Goal: Task Accomplishment & Management: Manage account settings

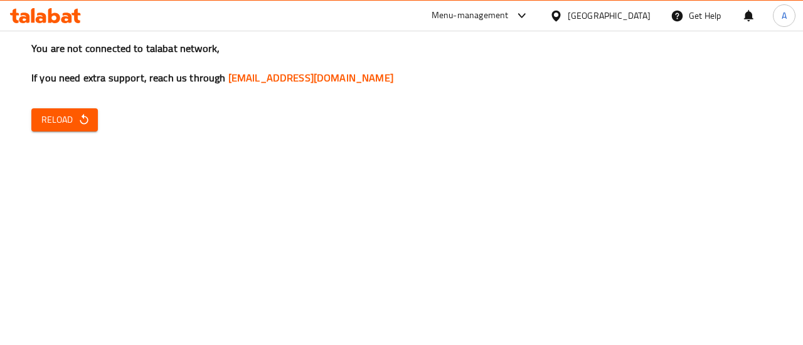
click at [448, 37] on div "You are not connected to talabat network, If you need extra support, reach us t…" at bounding box center [401, 172] width 803 height 345
click at [64, 8] on icon at bounding box center [45, 15] width 71 height 15
click at [70, 113] on span "Reload" at bounding box center [64, 120] width 46 height 16
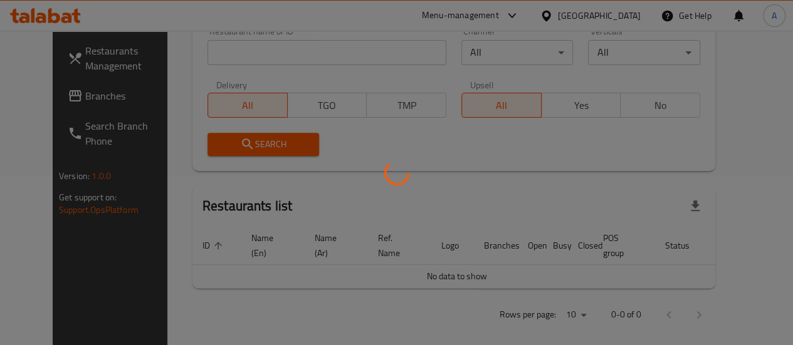
scroll to position [55, 0]
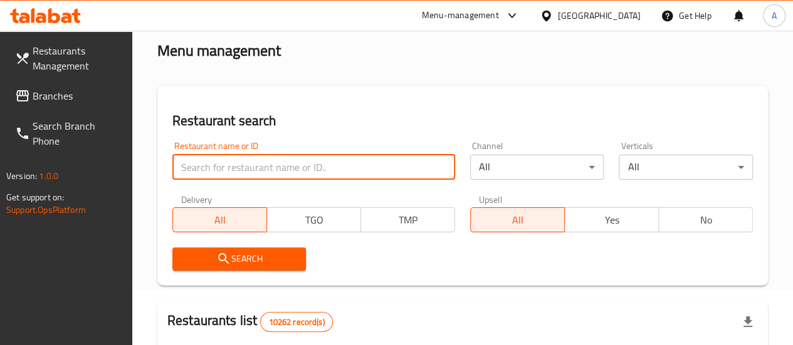
click at [252, 167] on input "search" at bounding box center [313, 167] width 283 height 25
type input "hachi basha"
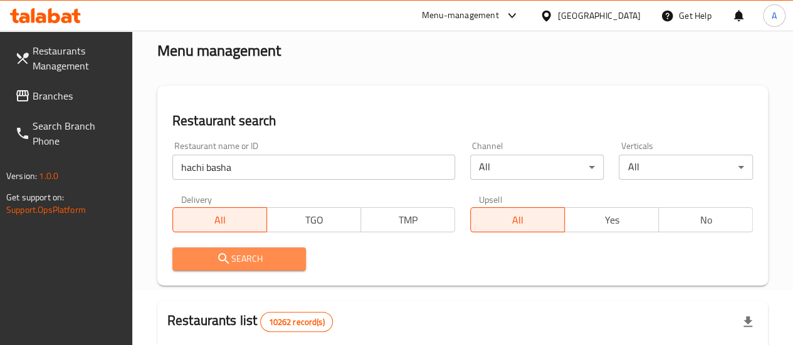
click at [245, 250] on button "Search" at bounding box center [239, 259] width 134 height 23
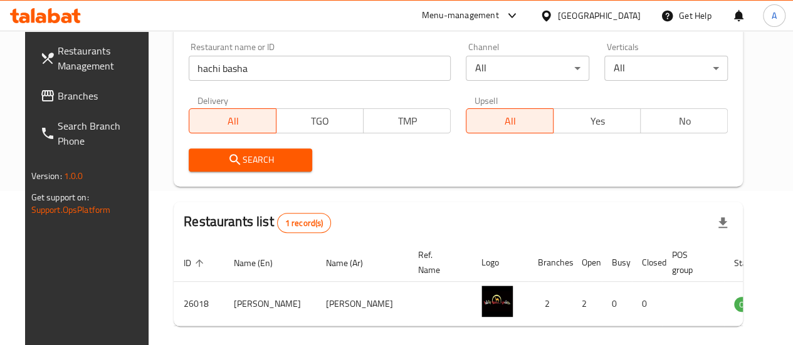
scroll to position [203, 0]
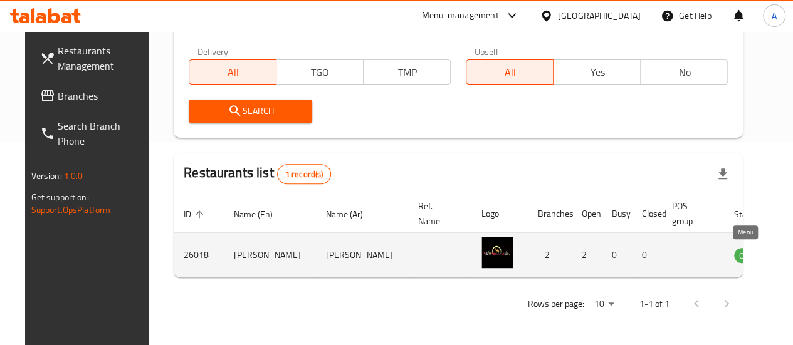
click at [792, 258] on icon "enhanced table" at bounding box center [808, 256] width 14 height 11
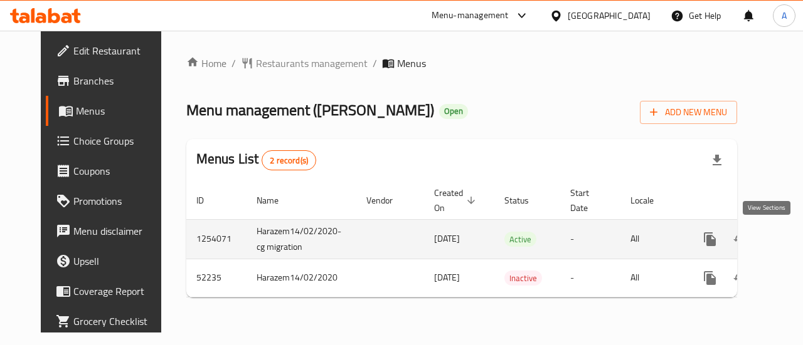
click at [792, 245] on icon "enhanced table" at bounding box center [799, 239] width 15 height 15
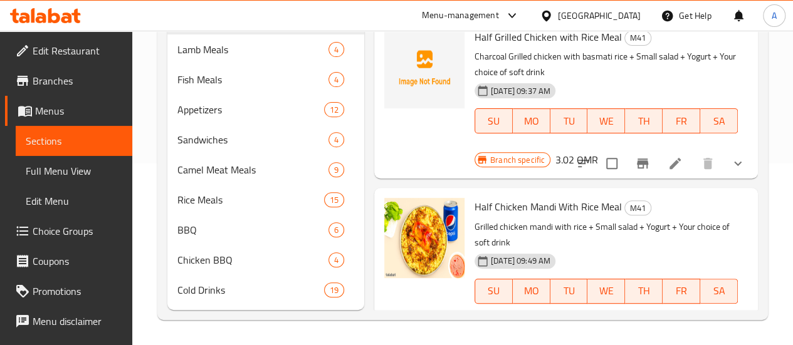
scroll to position [63, 0]
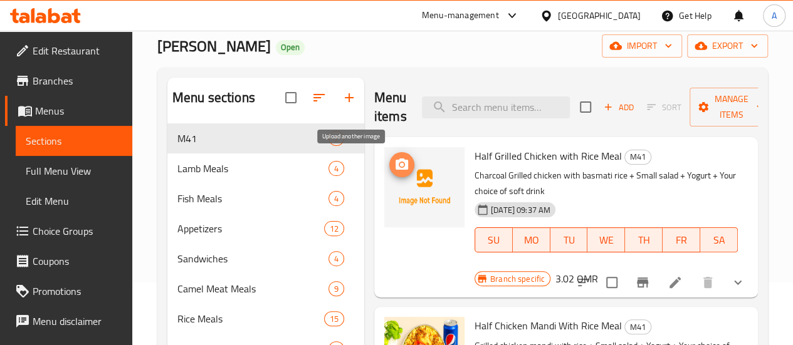
click at [400, 164] on circle "upload picture" at bounding box center [402, 165] width 4 height 4
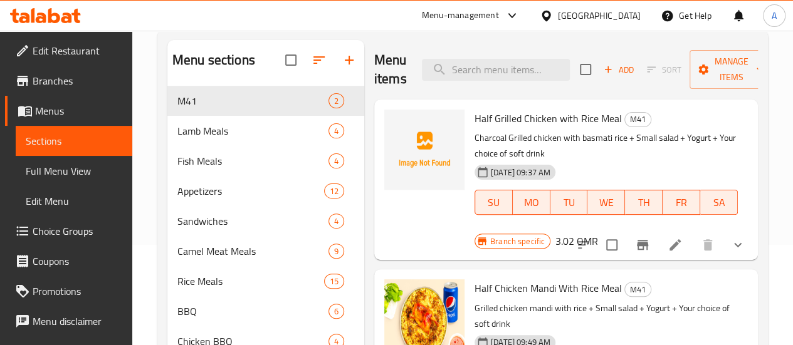
scroll to position [125, 0]
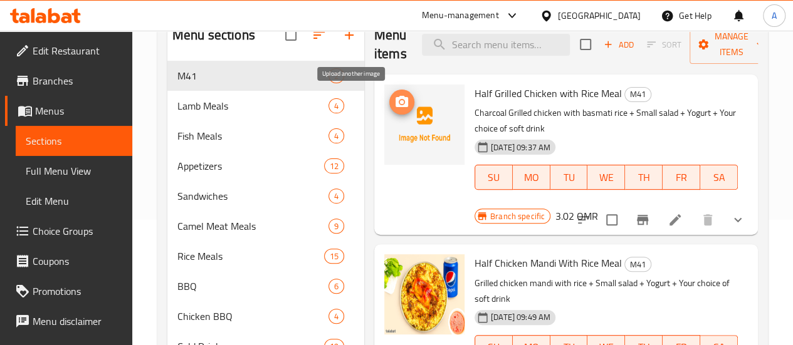
click at [396, 105] on icon "upload picture" at bounding box center [402, 101] width 13 height 11
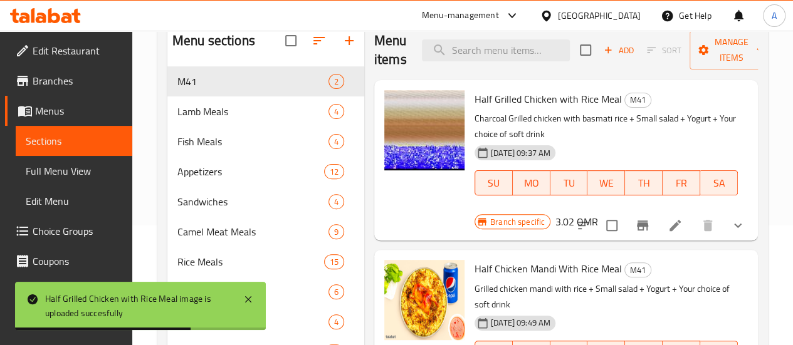
scroll to position [63, 0]
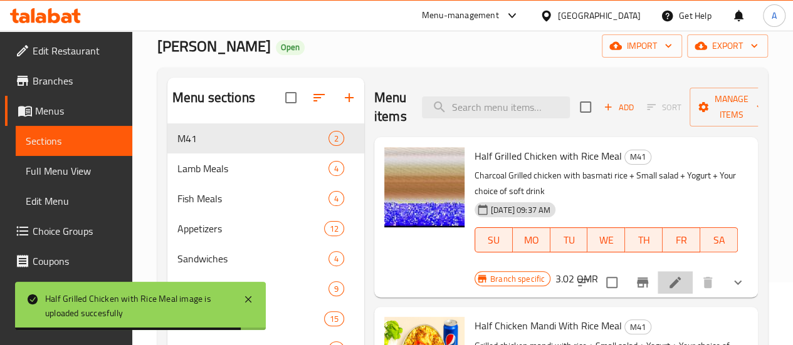
click at [665, 271] on li at bounding box center [675, 282] width 35 height 23
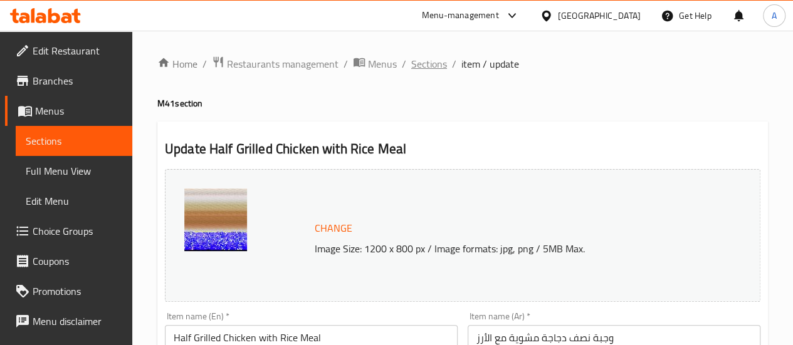
click at [423, 65] on span "Sections" at bounding box center [429, 63] width 36 height 15
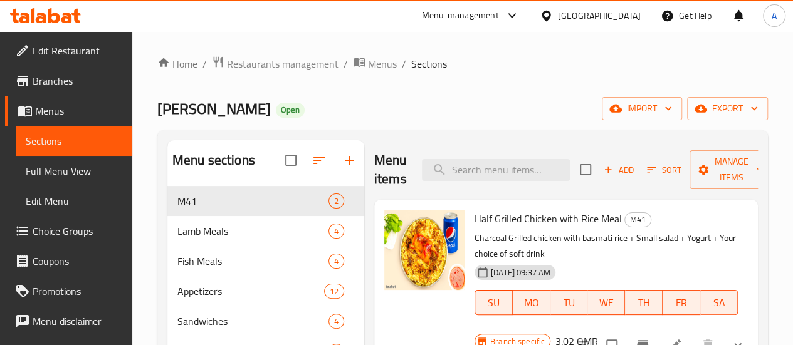
scroll to position [188, 0]
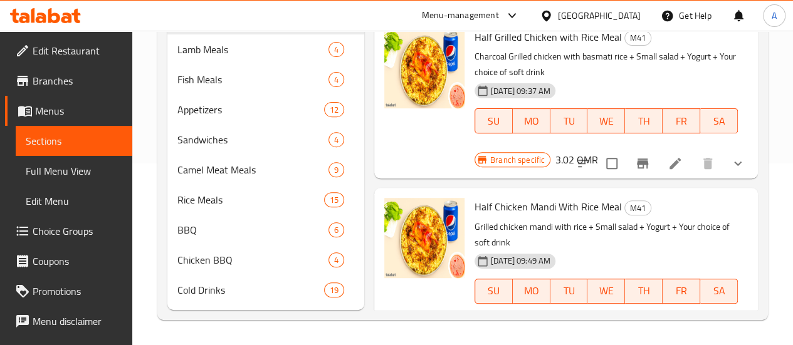
click at [686, 152] on li at bounding box center [675, 163] width 35 height 23
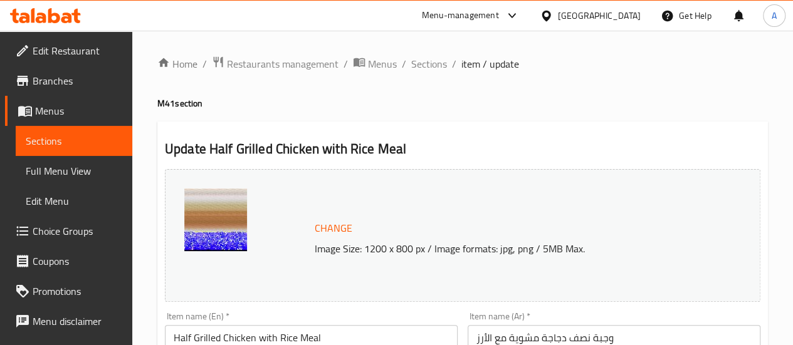
click at [425, 68] on span "Sections" at bounding box center [429, 63] width 36 height 15
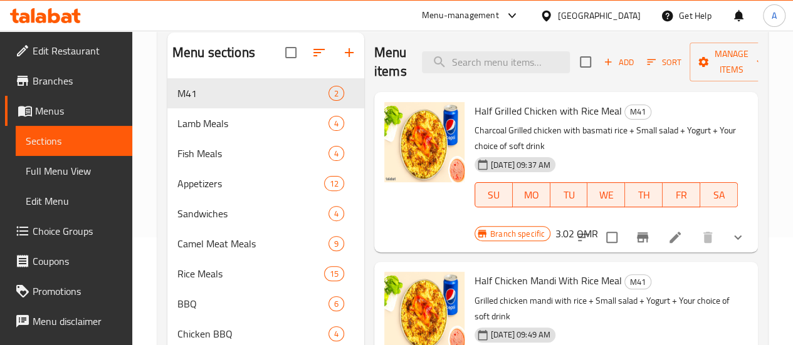
scroll to position [188, 0]
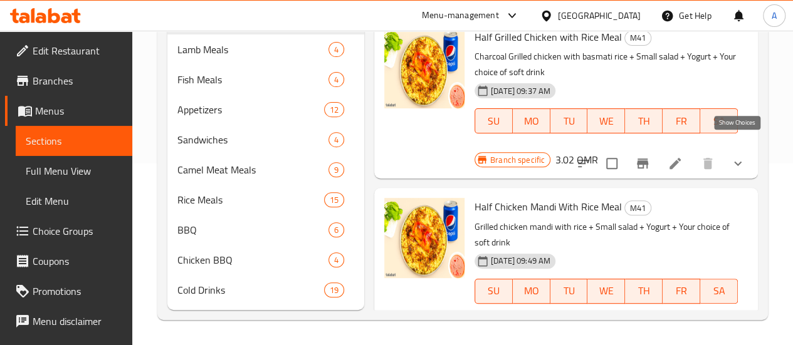
click at [742, 156] on icon "show more" at bounding box center [737, 163] width 15 height 15
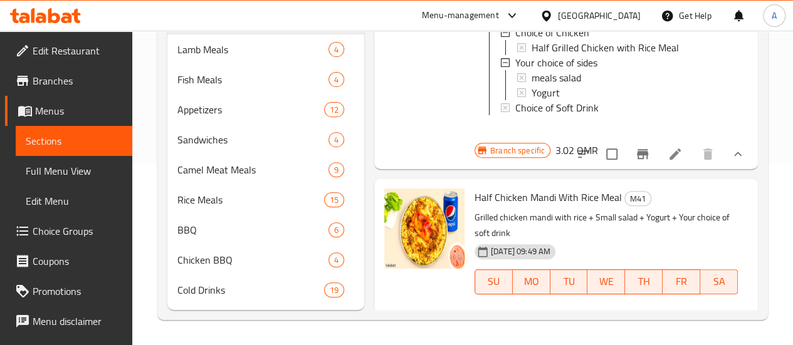
scroll to position [0, 0]
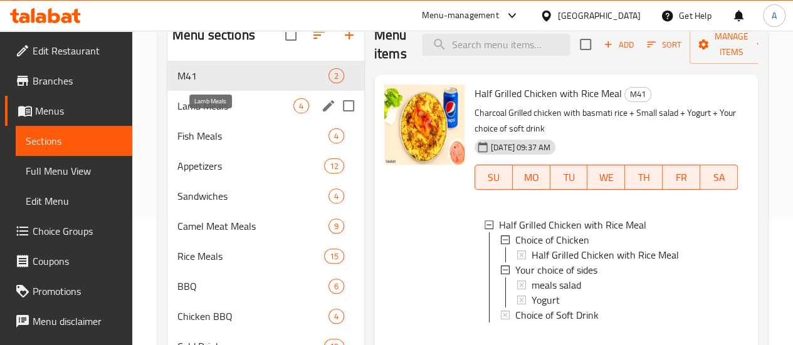
click at [230, 113] on span "Lamb Meals" at bounding box center [235, 105] width 116 height 15
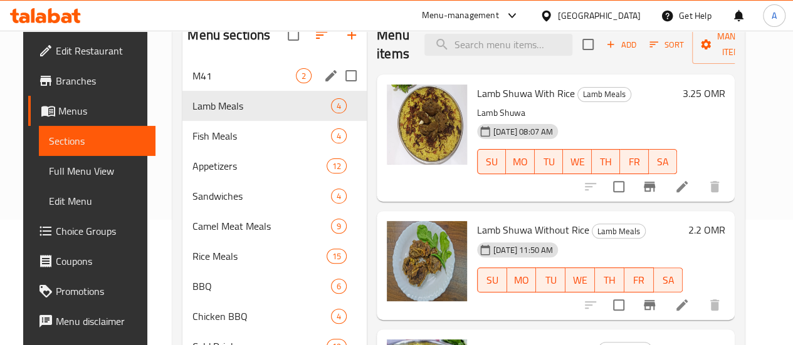
click at [212, 91] on div "M41 2" at bounding box center [274, 76] width 184 height 30
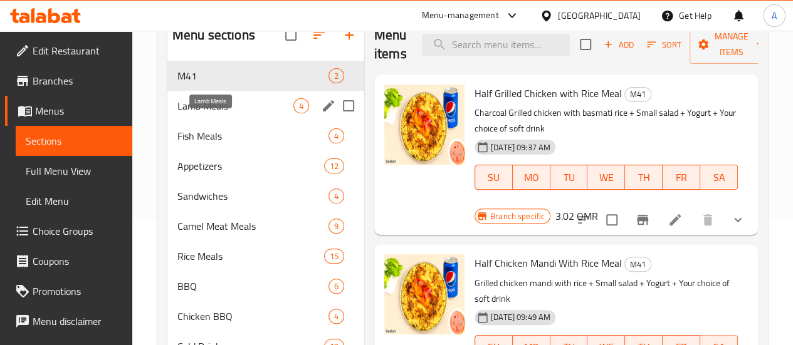
drag, startPoint x: 202, startPoint y: 125, endPoint x: 200, endPoint y: 133, distance: 8.4
click at [201, 113] on span "Lamb Meals" at bounding box center [235, 105] width 116 height 15
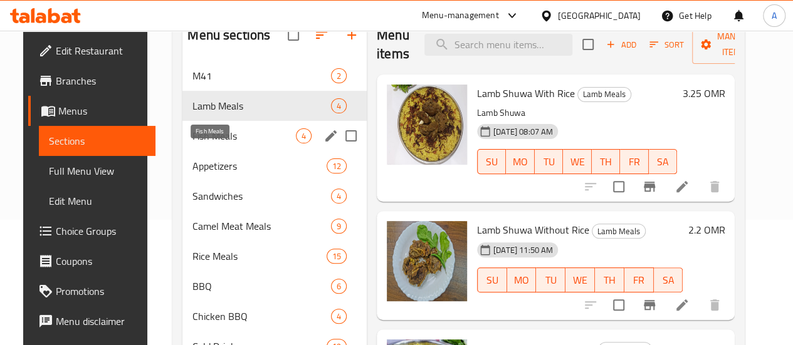
click at [196, 144] on span "Fish Meals" at bounding box center [243, 136] width 103 height 15
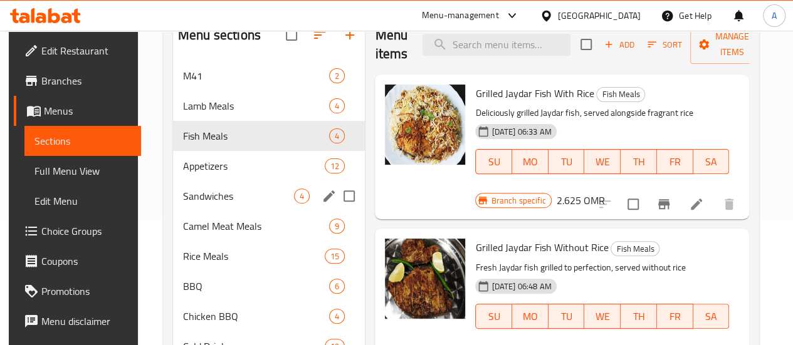
click at [216, 204] on span "Sandwiches" at bounding box center [238, 196] width 111 height 15
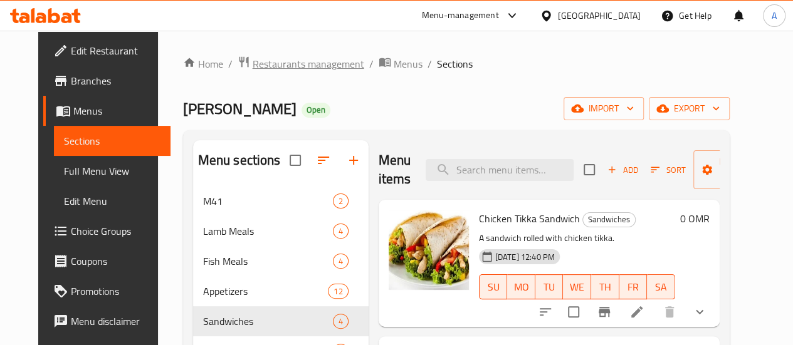
click at [336, 69] on span "Restaurants management" at bounding box center [309, 63] width 112 height 15
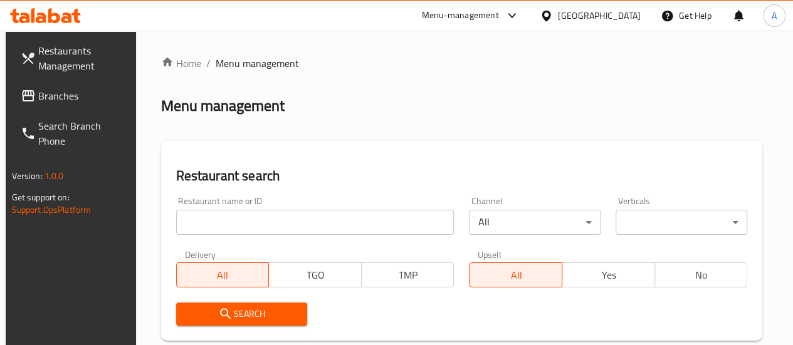
click at [277, 226] on input "search" at bounding box center [315, 222] width 278 height 25
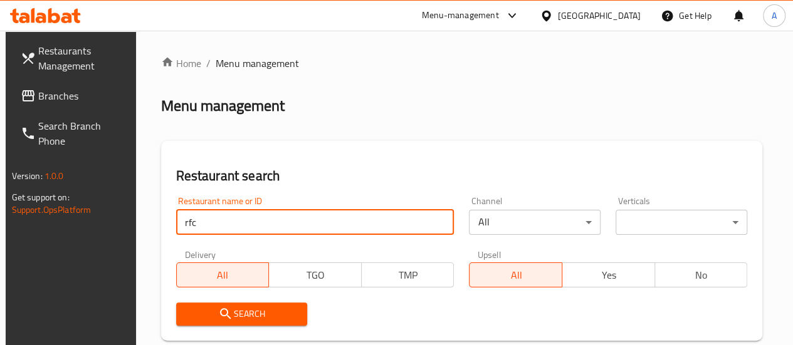
type input "rfc"
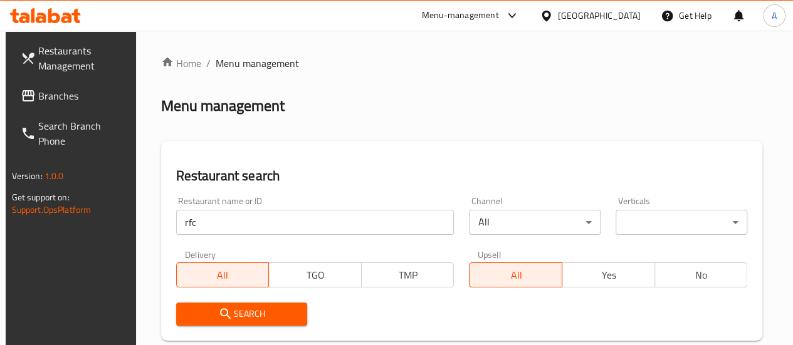
drag, startPoint x: 266, startPoint y: 235, endPoint x: 243, endPoint y: 249, distance: 26.5
click at [461, 249] on div "Upsell All Yes No" at bounding box center [607, 269] width 293 height 53
click at [223, 231] on input "rfc" at bounding box center [315, 222] width 278 height 25
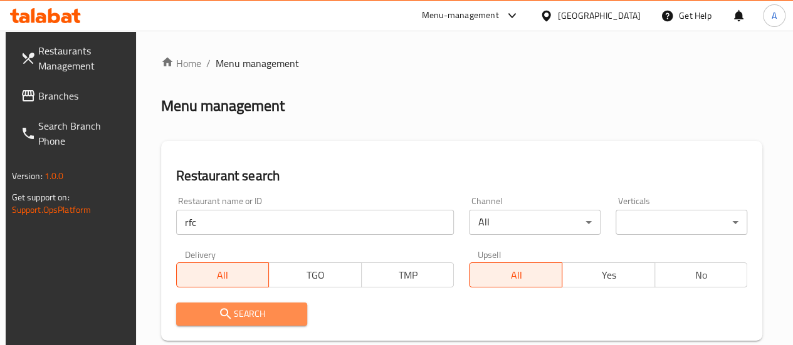
click at [224, 319] on icon "submit" at bounding box center [225, 314] width 15 height 15
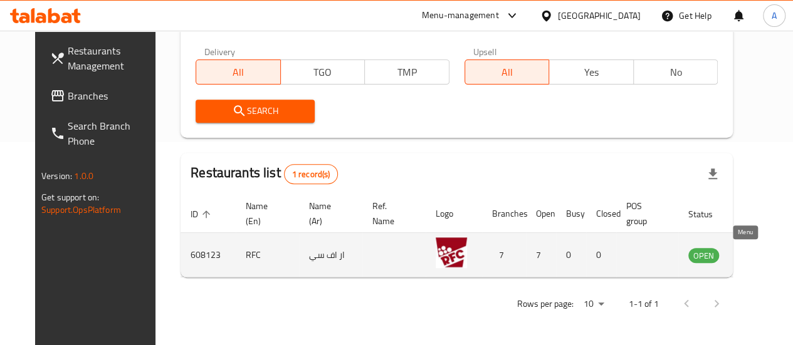
click at [755, 255] on icon "enhanced table" at bounding box center [762, 256] width 14 height 11
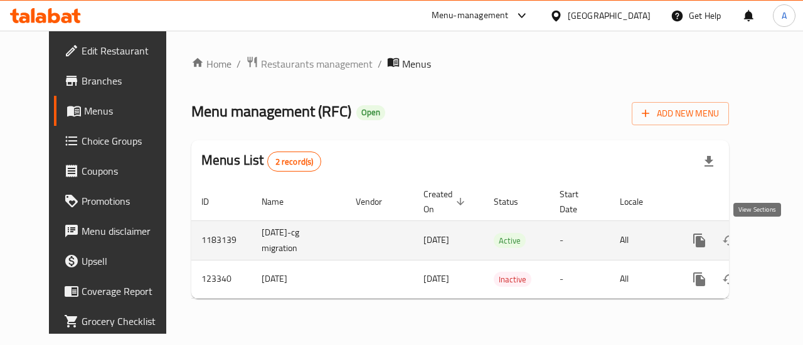
click at [782, 235] on icon "enhanced table" at bounding box center [789, 240] width 15 height 15
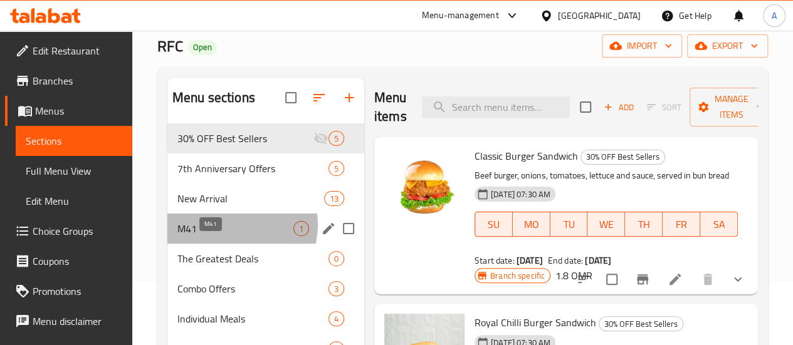
click at [237, 236] on span "M41" at bounding box center [235, 228] width 116 height 15
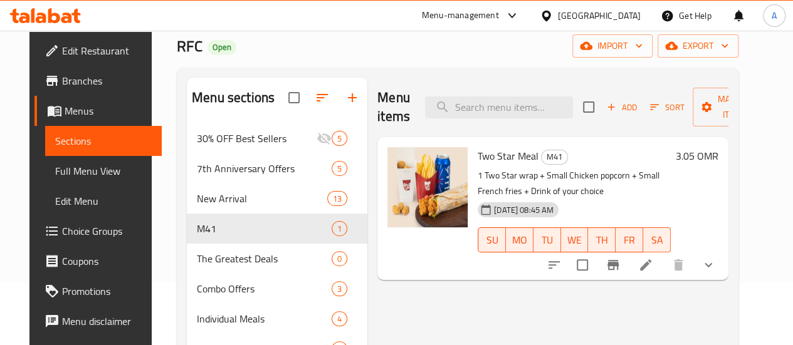
click at [653, 266] on icon at bounding box center [645, 265] width 15 height 15
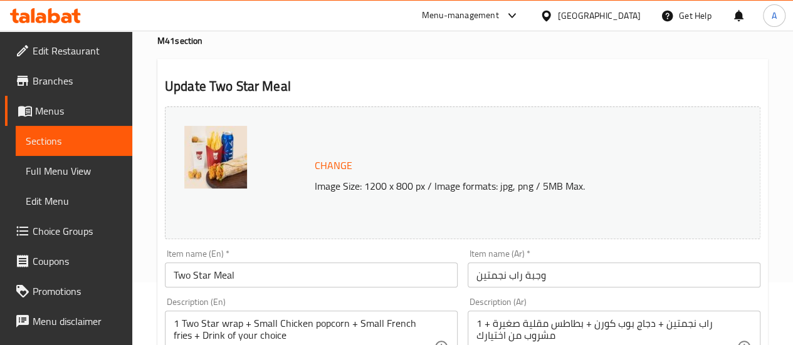
click at [213, 276] on input "Two Star Meal" at bounding box center [311, 275] width 293 height 25
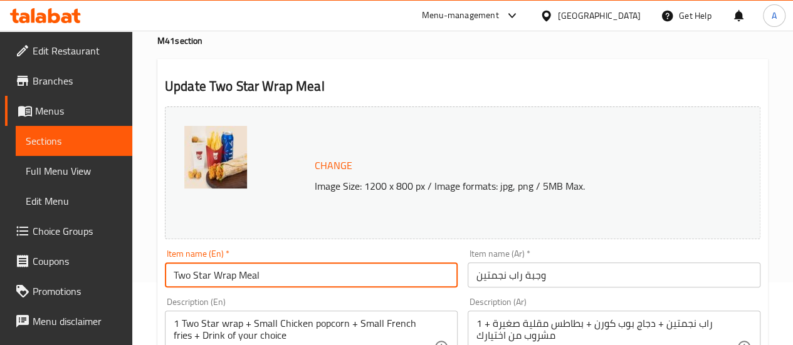
drag, startPoint x: 270, startPoint y: 273, endPoint x: 78, endPoint y: 288, distance: 193.1
type input "Two Star Wrap Meal"
